Goal: Register for event/course

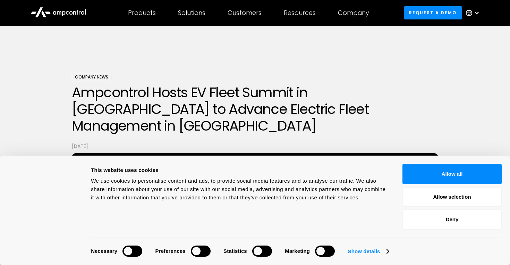
scroll to position [822, 0]
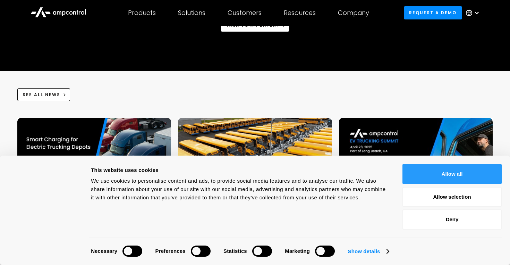
click at [443, 171] on button "Allow all" at bounding box center [451, 174] width 99 height 20
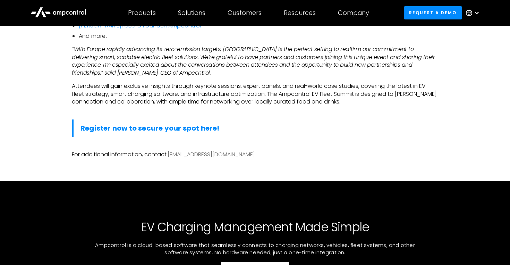
scroll to position [582, 0]
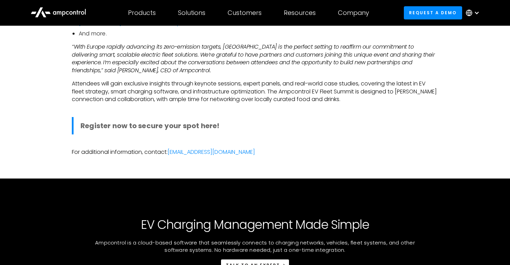
click at [133, 121] on strong "Register now to secure your spot here!" at bounding box center [149, 126] width 139 height 10
